Goal: Feedback & Contribution: Contribute content

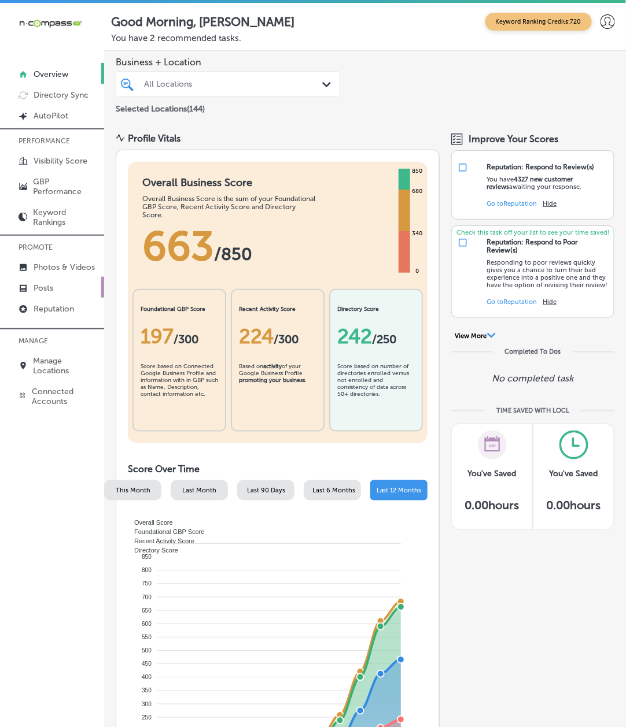
click at [27, 293] on icon at bounding box center [23, 288] width 9 height 9
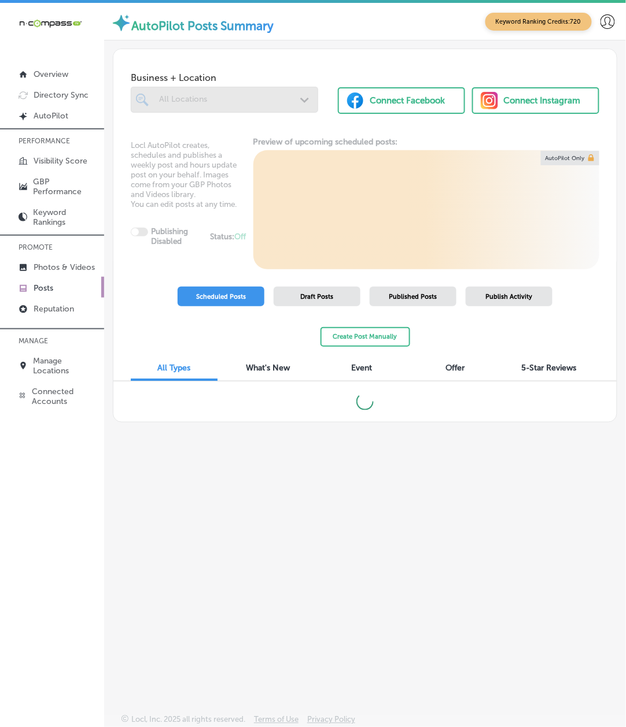
click at [410, 327] on div "Create Post Manually" at bounding box center [365, 337] width 90 height 20
click at [410, 327] on button "Create Post Manually" at bounding box center [365, 337] width 90 height 20
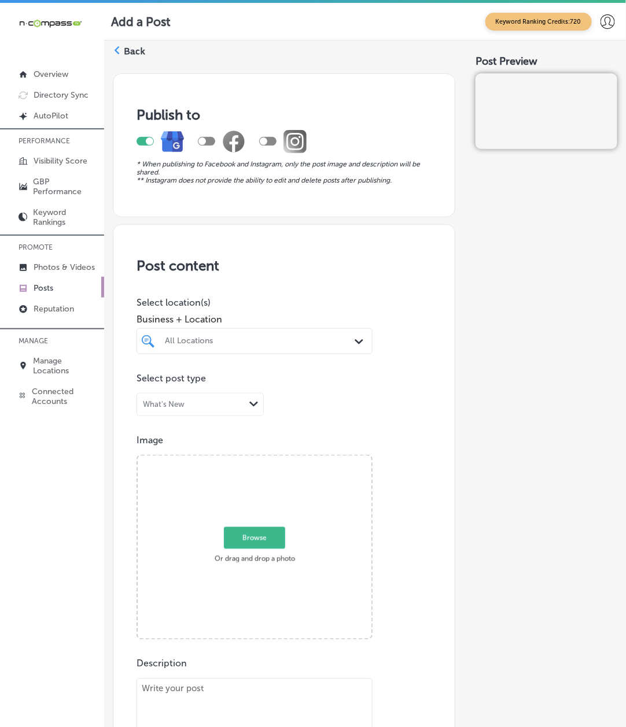
paste textarea "Cold weather can be brutal on your vehicle's battery, and the last thing you wa…"
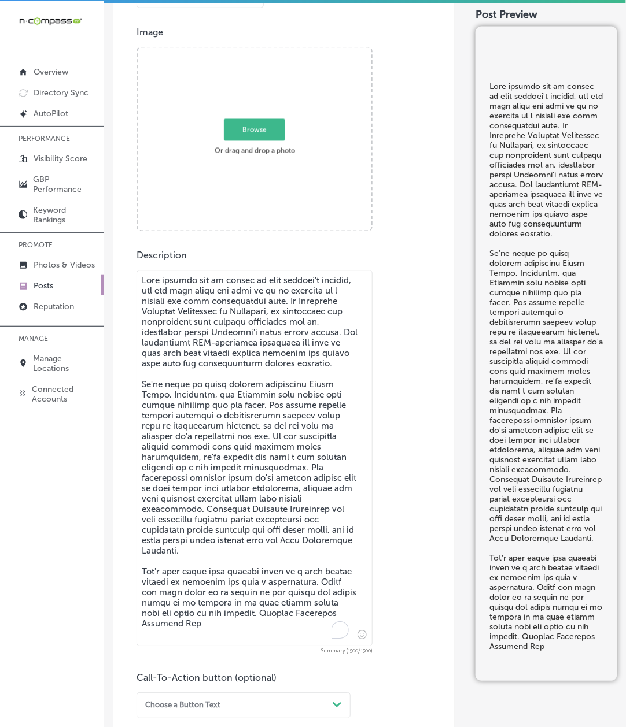
scroll to position [526, 0]
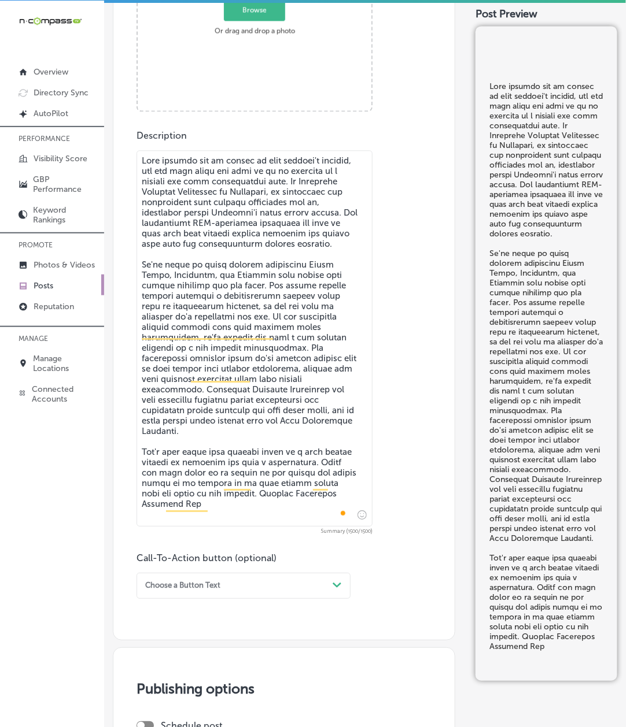
click at [164, 402] on textarea "To enrich screen reader interactions, please activate Accessibility in Grammarl…" at bounding box center [254, 338] width 236 height 376
paste textarea "10% discount on a new battery installation. Our transparent approach means we'l…"
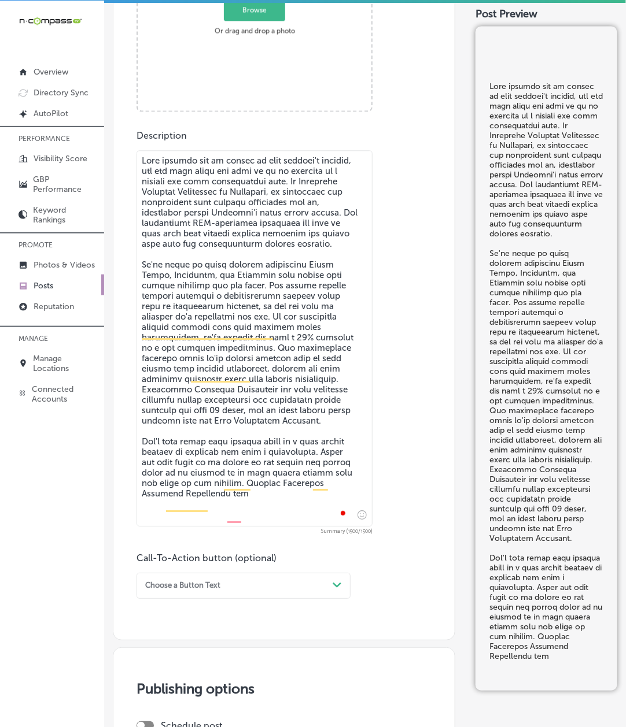
click at [190, 426] on textarea "To enrich screen reader interactions, please activate Accessibility in Grammarl…" at bounding box center [254, 338] width 236 height 376
click at [209, 387] on textarea "To enrich screen reader interactions, please activate Accessibility in Grammarl…" at bounding box center [254, 338] width 236 height 376
paste textarea "Visit Christian Brothers Automotive [DATE]"
click at [194, 366] on textarea "To enrich screen reader interactions, please activate Accessibility in Grammarl…" at bounding box center [254, 338] width 236 height 376
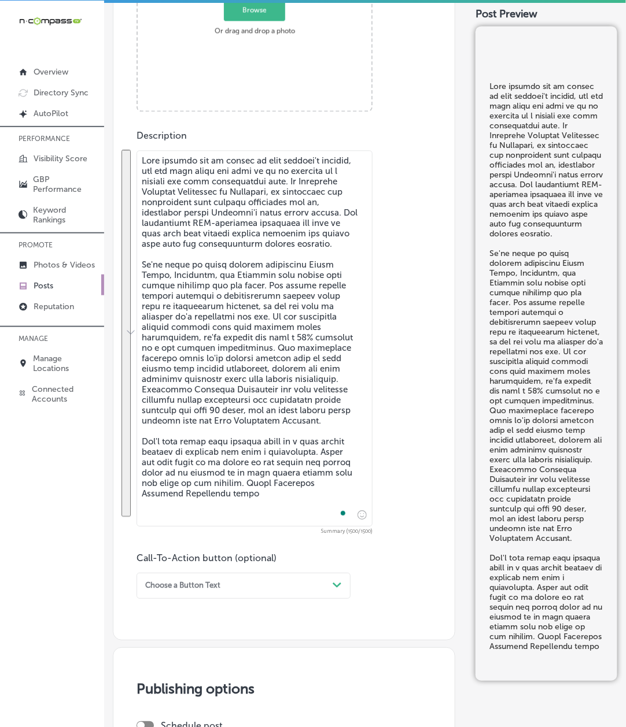
paste textarea ". Don't wait until your battery fails on a cold winter morning to discover you …"
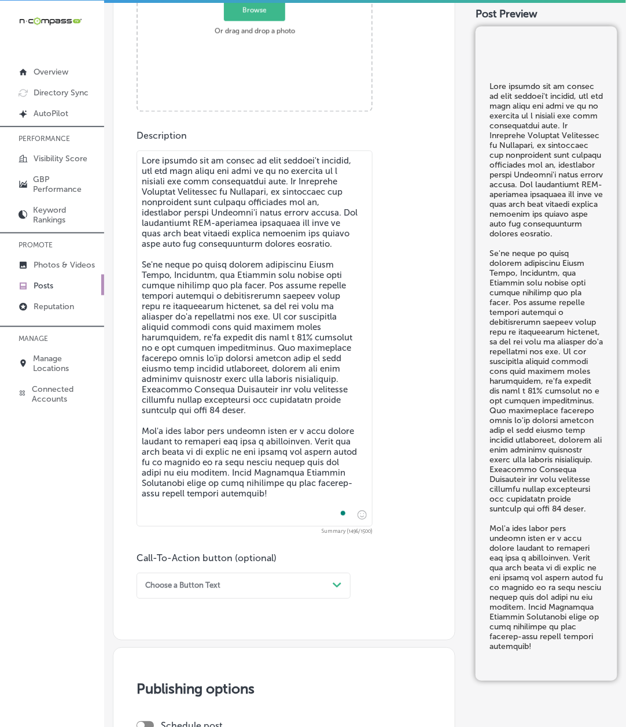
click at [306, 453] on textarea "To enrich screen reader interactions, please activate Accessibility in Grammarl…" at bounding box center [254, 338] width 236 height 376
paste textarea "[GEOGRAPHIC_DATA], and surrounding areas with honest auto repair services you c…"
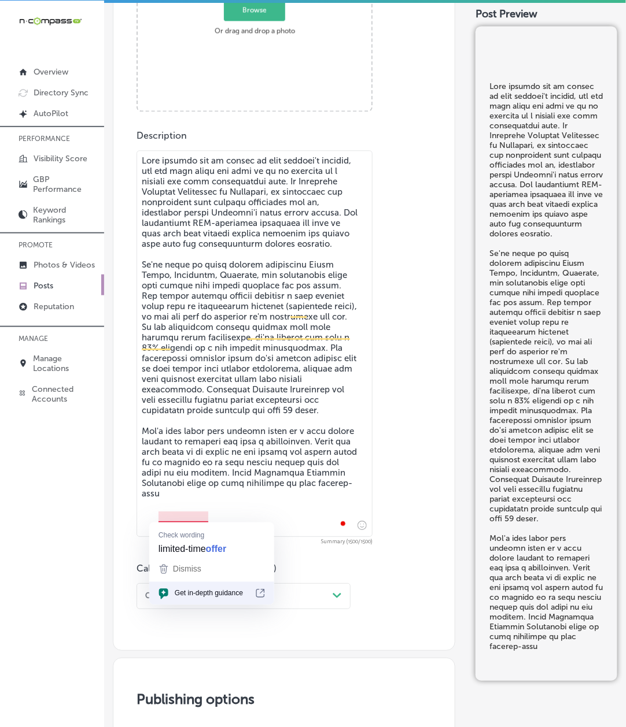
click at [296, 519] on textarea "To enrich screen reader interactions, please activate Accessibility in Grammarl…" at bounding box center [254, 343] width 236 height 387
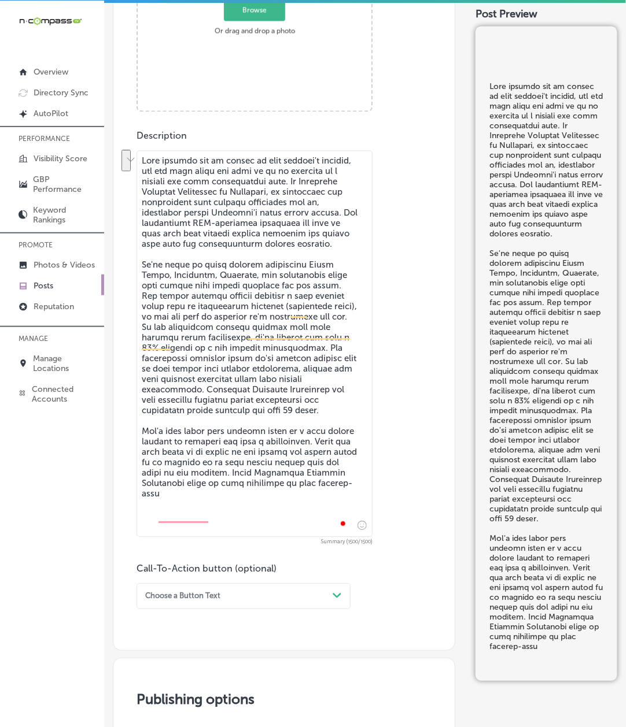
drag, startPoint x: 286, startPoint y: 506, endPoint x: 227, endPoint y: 518, distance: 60.1
click at [227, 518] on textarea "To enrich screen reader interactions, please activate Accessibility in Grammarl…" at bounding box center [254, 343] width 236 height 387
click at [213, 473] on textarea "To enrich screen reader interactions, please activate Accessibility in Grammarl…" at bounding box center [254, 343] width 236 height 387
paste textarea "us [DATE] to take advantage of this limited-time winter battery promotion!"
click at [271, 415] on textarea "To enrich screen reader interactions, please activate Accessibility in Grammarl…" at bounding box center [254, 343] width 236 height 387
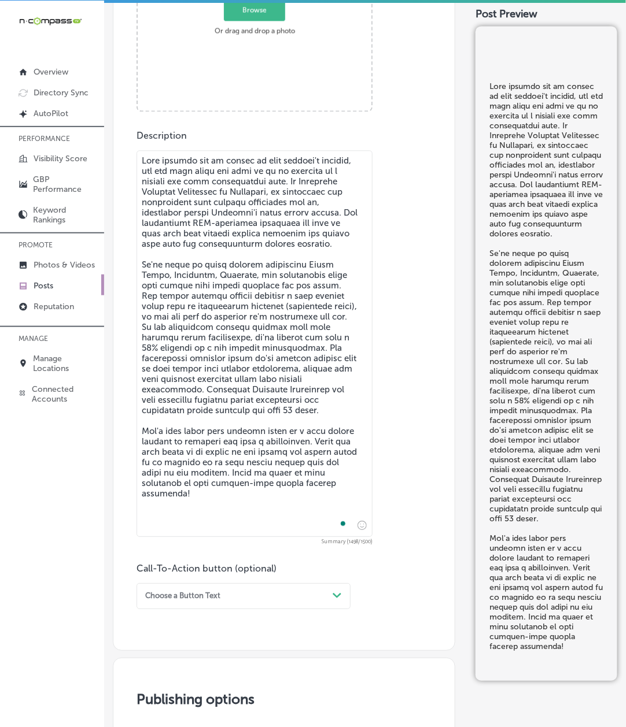
paste textarea "Stay ready for winter with regular oil changes in [GEOGRAPHIC_DATA], [GEOGRAPHI…"
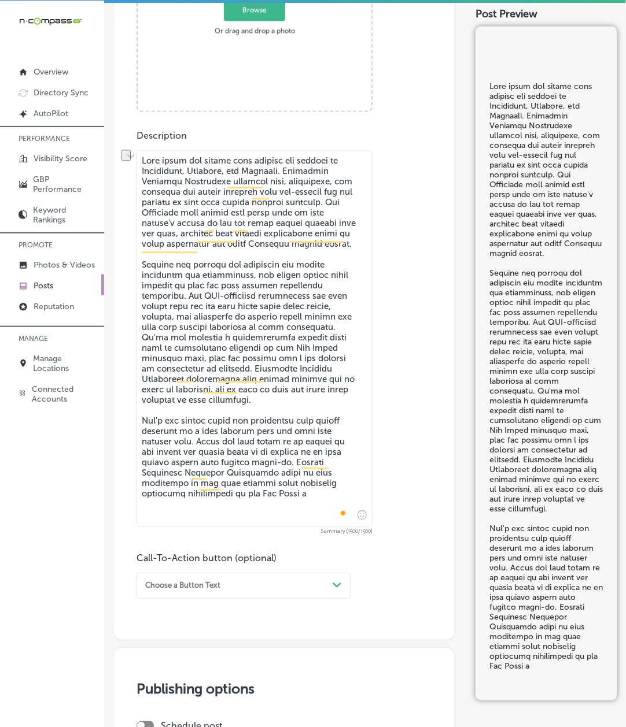
drag, startPoint x: 297, startPoint y: 517, endPoint x: 261, endPoint y: 519, distance: 35.9
click at [261, 519] on textarea "To enrich screen reader interactions, please activate Accessibility in Grammarl…" at bounding box center [254, 338] width 236 height 376
click at [306, 483] on textarea "To enrich screen reader interactions, please activate Accessibility in Grammarl…" at bounding box center [254, 338] width 236 height 376
click at [197, 361] on textarea "To enrich screen reader interactions, please activate Accessibility in Grammarl…" at bounding box center [254, 338] width 236 height 376
click at [197, 355] on textarea "To enrich screen reader interactions, please activate Accessibility in Grammarl…" at bounding box center [254, 338] width 236 height 376
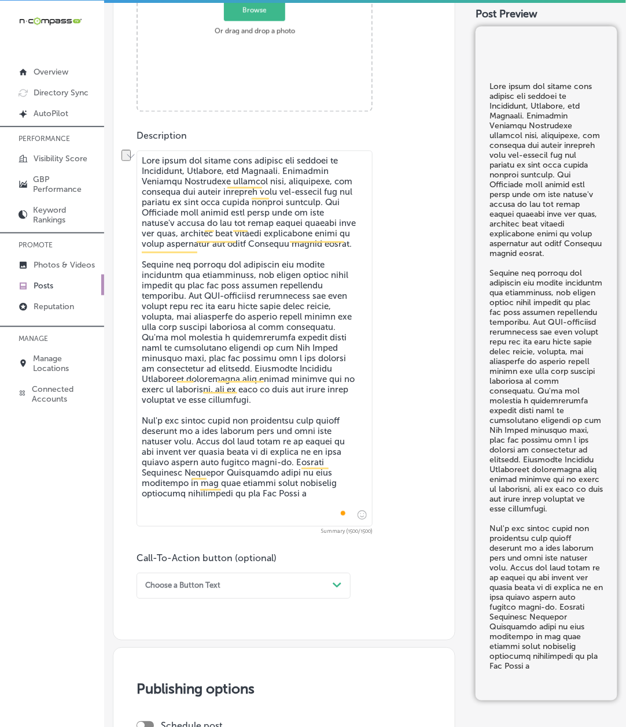
drag, startPoint x: 296, startPoint y: 518, endPoint x: 223, endPoint y: 516, distance: 73.4
click at [223, 516] on textarea "To enrich screen reader interactions, please activate Accessibility in Grammarl…" at bounding box center [254, 338] width 236 height 376
click at [264, 396] on textarea "To enrich screen reader interactions, please activate Accessibility in Grammarl…" at bounding box center [254, 338] width 236 height 376
click at [265, 348] on textarea "To enrich screen reader interactions, please activate Accessibility in Grammarl…" at bounding box center [254, 338] width 236 height 376
click at [245, 355] on textarea "To enrich screen reader interactions, please activate Accessibility in Grammarl…" at bounding box center [254, 338] width 236 height 376
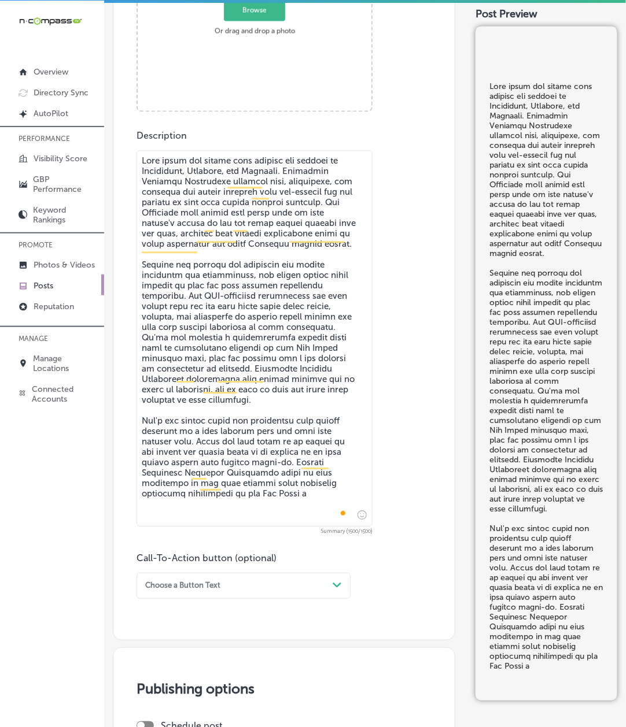
click at [245, 355] on textarea "To enrich screen reader interactions, please activate Accessibility in Grammarl…" at bounding box center [254, 338] width 236 height 376
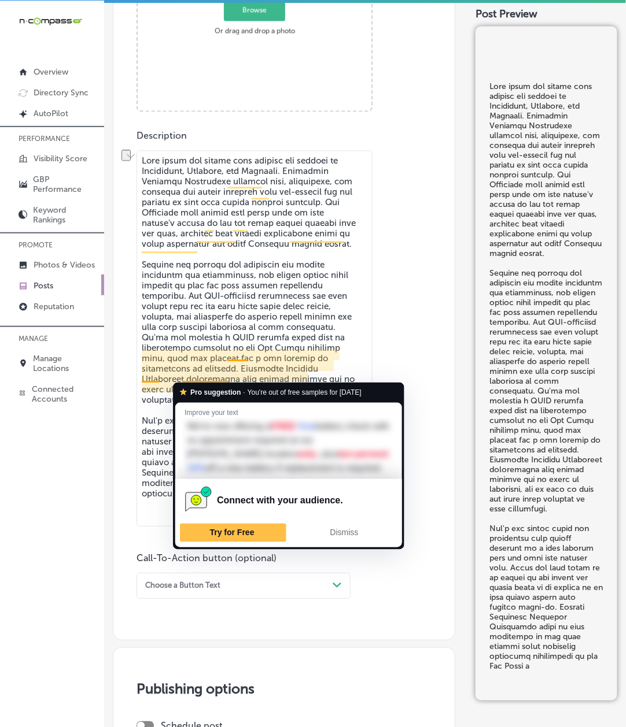
drag, startPoint x: 228, startPoint y: 376, endPoint x: 182, endPoint y: 375, distance: 46.3
click at [182, 375] on textarea "To enrich screen reader interactions, please activate Accessibility in Grammarl…" at bounding box center [254, 338] width 236 height 376
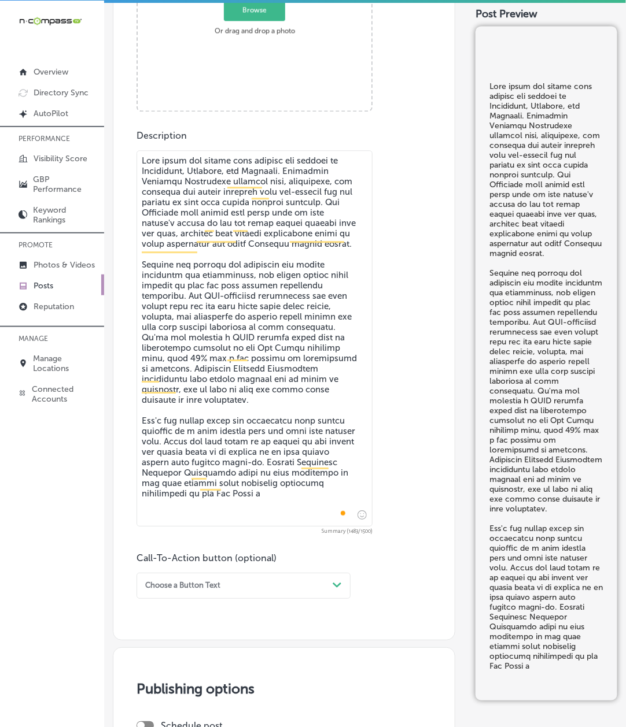
click at [194, 392] on textarea "To enrich screen reader interactions, please activate Accessibility in Grammarl…" at bounding box center [254, 338] width 236 height 376
drag, startPoint x: 182, startPoint y: 387, endPoint x: 258, endPoint y: 421, distance: 83.6
click at [258, 421] on textarea "To enrich screen reader interactions, please activate Accessibility in Grammarl…" at bounding box center [254, 338] width 236 height 376
click at [261, 453] on textarea "To enrich screen reader interactions, please activate Accessibility in Grammarl…" at bounding box center [254, 338] width 236 height 376
click at [165, 264] on textarea "To enrich screen reader interactions, please activate Accessibility in Grammarl…" at bounding box center [254, 338] width 236 height 376
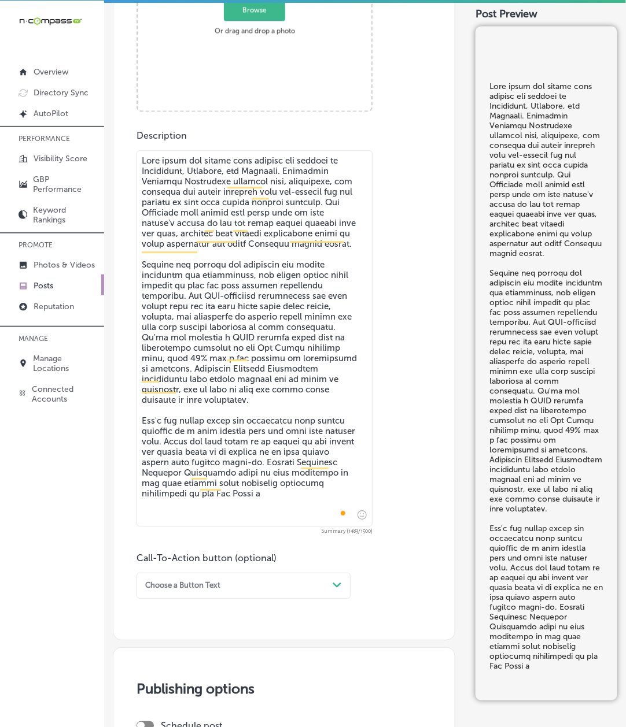
click at [297, 516] on textarea "To enrich screen reader interactions, please activate Accessibility in Grammarl…" at bounding box center [254, 338] width 236 height 376
click at [296, 516] on textarea "To enrich screen reader interactions, please activate Accessibility in Grammarl…" at bounding box center [254, 338] width 236 height 376
click at [301, 484] on textarea "To enrich screen reader interactions, please activate Accessibility in Grammarl…" at bounding box center [254, 338] width 236 height 376
type textarea "Stay ready for winter with regular oil changes in [GEOGRAPHIC_DATA], [GEOGRAPHI…"
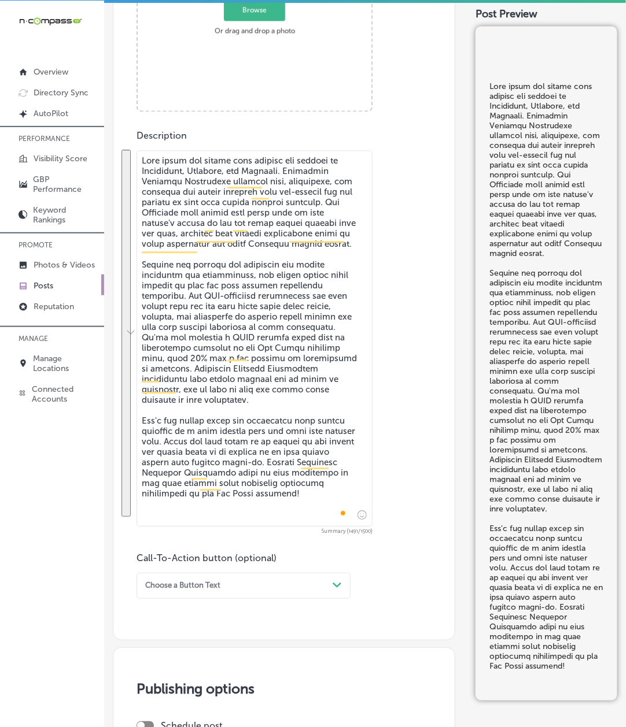
click at [195, 578] on div "Choose a Button Text" at bounding box center [233, 586] width 187 height 16
